Goal: Task Accomplishment & Management: Use online tool/utility

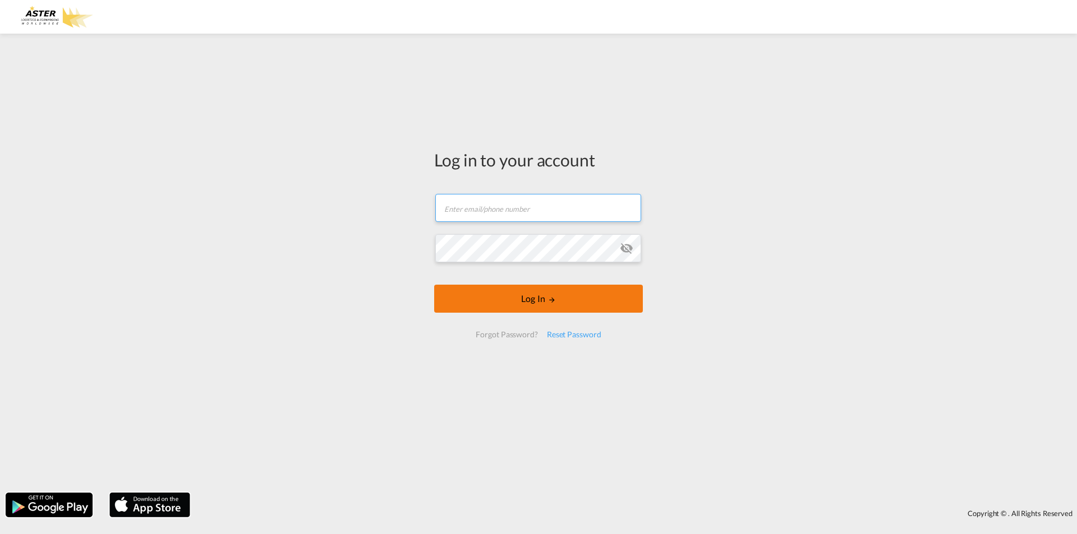
type input "[EMAIL_ADDRESS][DOMAIN_NAME]"
click at [563, 304] on button "Log In" at bounding box center [538, 299] width 209 height 28
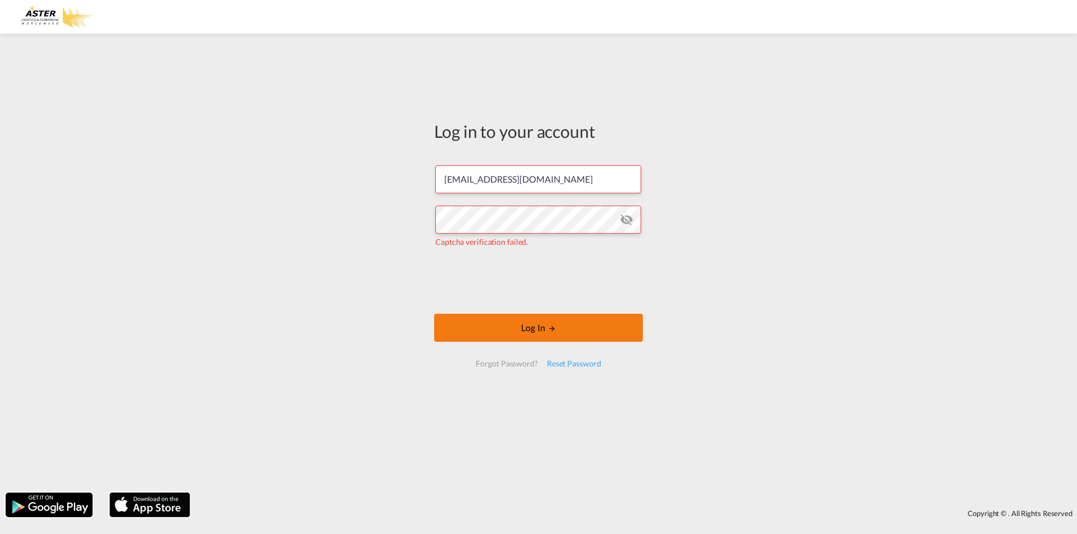
click at [472, 319] on button "Log In" at bounding box center [538, 328] width 209 height 28
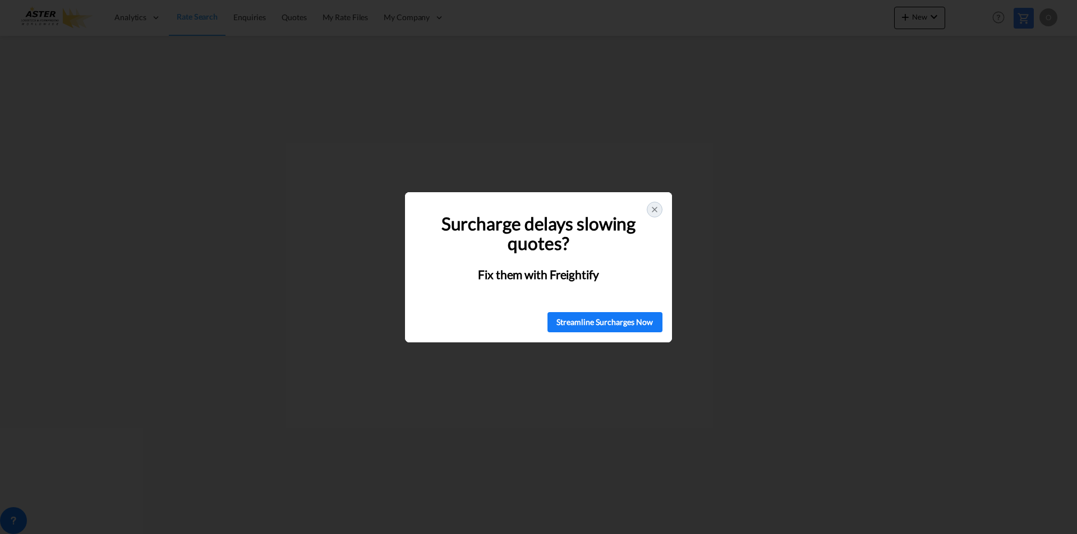
click at [660, 206] on div at bounding box center [655, 210] width 16 height 16
